Goal: Task Accomplishment & Management: Use online tool/utility

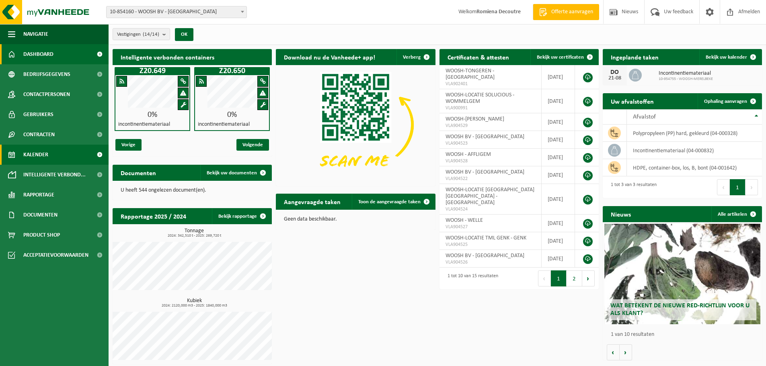
click at [56, 152] on link "Kalender" at bounding box center [54, 155] width 109 height 20
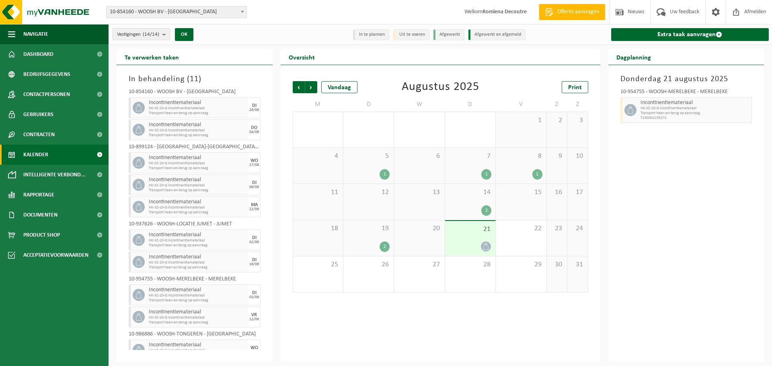
click at [677, 118] on span "T250002233272" at bounding box center [694, 118] width 109 height 5
click at [481, 239] on div "21" at bounding box center [470, 238] width 50 height 35
click at [645, 105] on span "Incontinentiemateriaal" at bounding box center [694, 103] width 109 height 6
click at [487, 247] on icon at bounding box center [485, 246] width 7 height 7
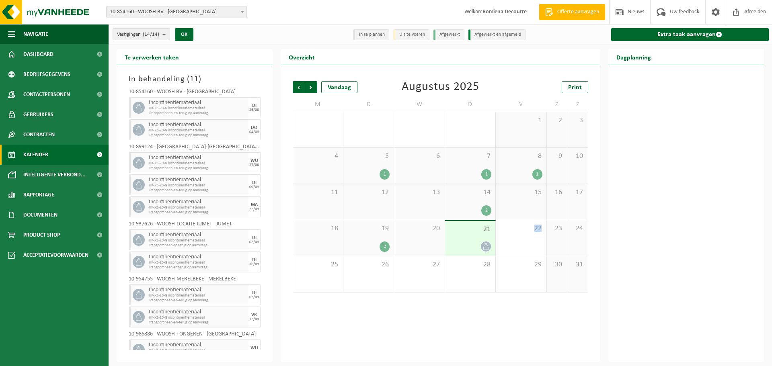
click at [487, 247] on icon at bounding box center [485, 246] width 7 height 7
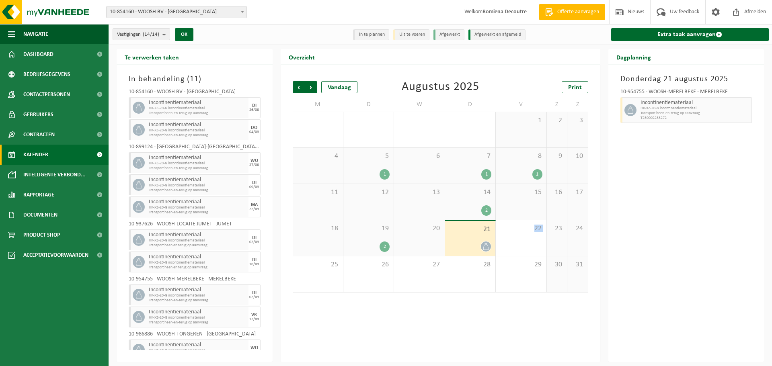
click at [487, 247] on icon at bounding box center [485, 246] width 7 height 7
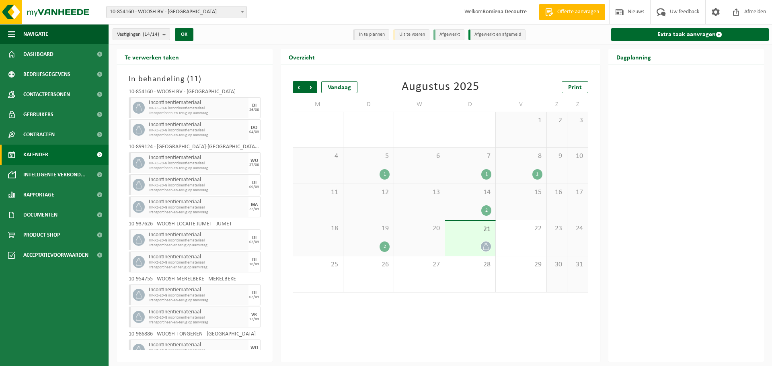
click at [453, 229] on span "21" at bounding box center [470, 229] width 42 height 9
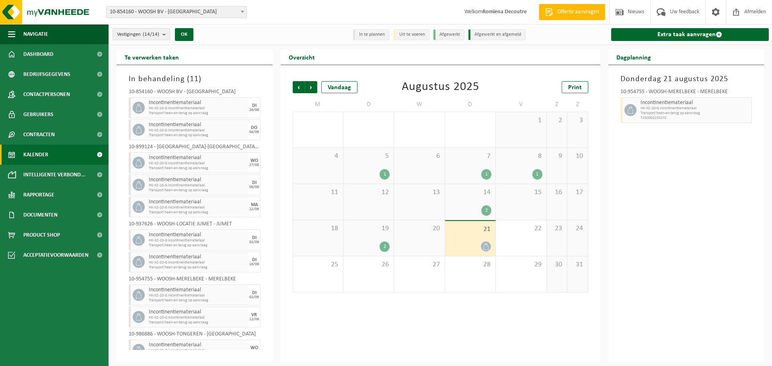
click at [631, 106] on icon at bounding box center [630, 109] width 7 height 7
